Goal: Find specific page/section: Find specific page/section

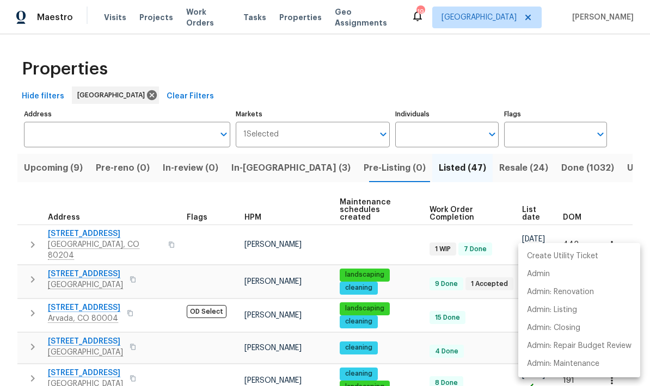
click at [251, 208] on div at bounding box center [325, 193] width 650 height 386
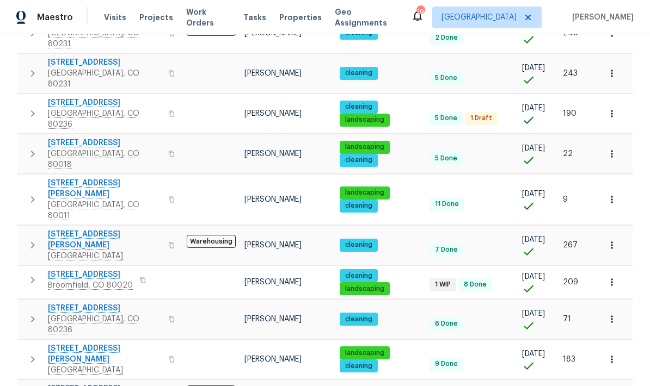
scroll to position [44, 0]
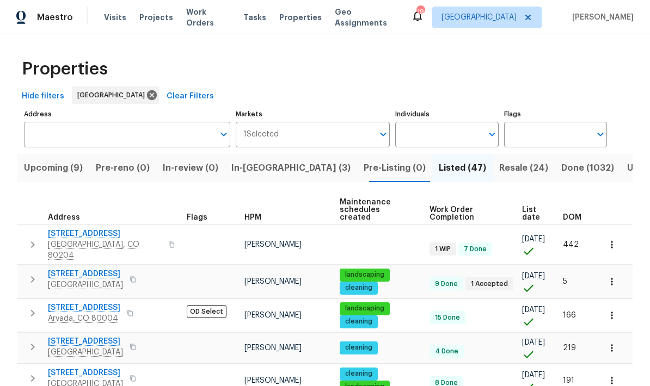
scroll to position [0, 0]
click at [59, 161] on span "Upcoming (9)" at bounding box center [53, 168] width 59 height 15
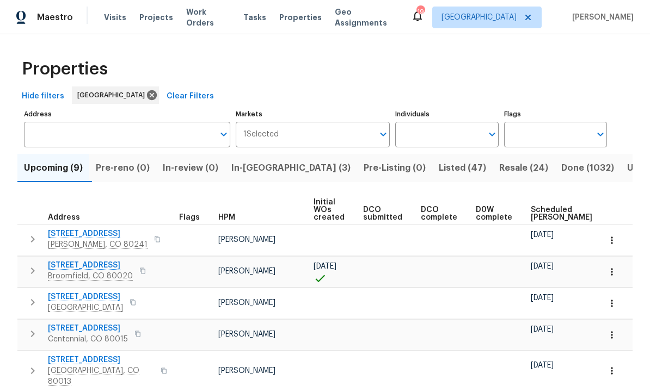
click at [97, 266] on span "[STREET_ADDRESS]" at bounding box center [90, 265] width 85 height 11
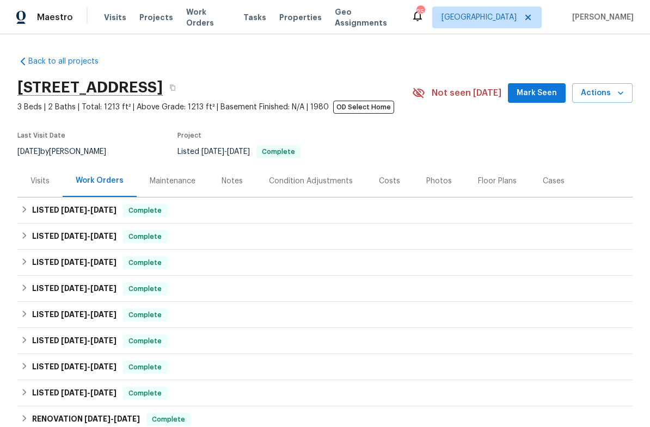
click at [236, 174] on div "Notes" at bounding box center [231, 181] width 47 height 32
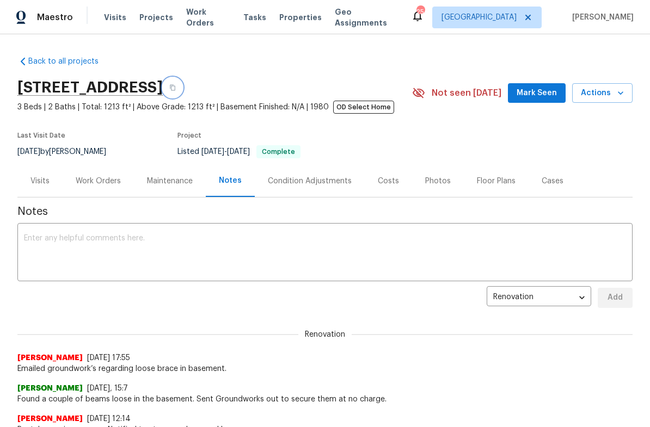
click at [175, 86] on icon "button" at bounding box center [172, 88] width 5 height 6
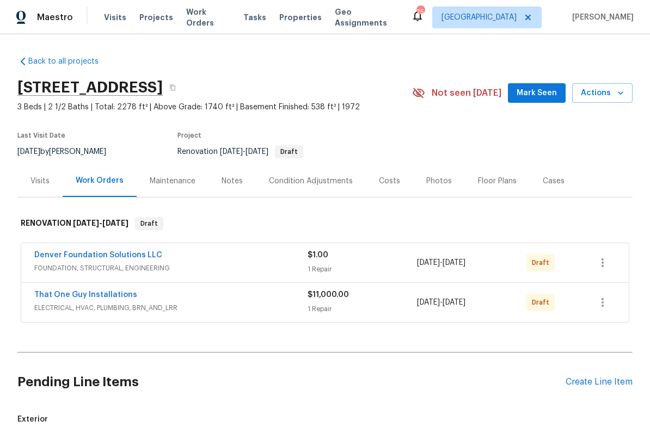
click at [136, 255] on link "Denver Foundation Solutions LLC" at bounding box center [98, 255] width 128 height 8
